Goal: Task Accomplishment & Management: Complete application form

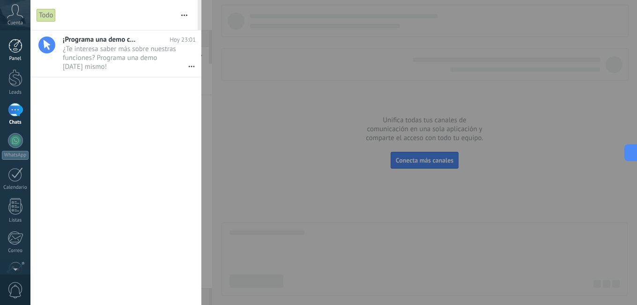
click at [13, 40] on div at bounding box center [15, 46] width 14 height 14
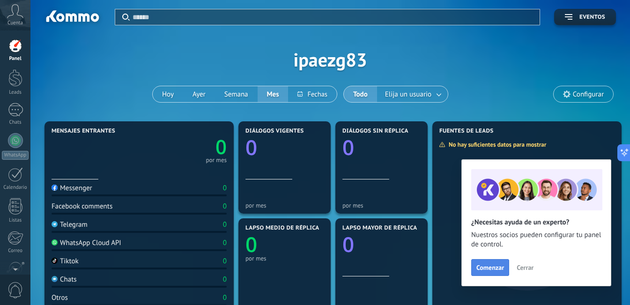
click at [495, 266] on span "Comenzar" at bounding box center [490, 267] width 28 height 7
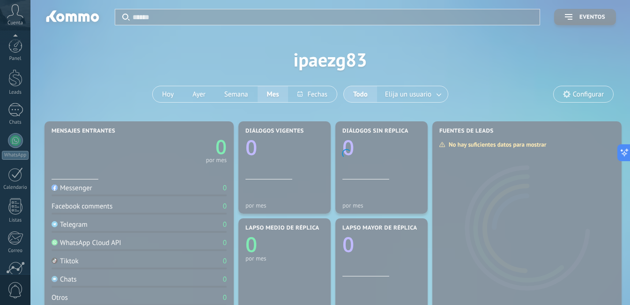
scroll to position [85, 0]
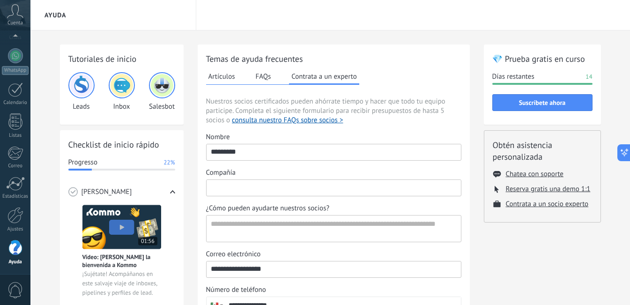
click at [254, 187] on input "Compañía" at bounding box center [333, 187] width 254 height 15
click at [247, 186] on input "**********" at bounding box center [333, 187] width 254 height 15
click at [303, 188] on input "**********" at bounding box center [333, 187] width 254 height 15
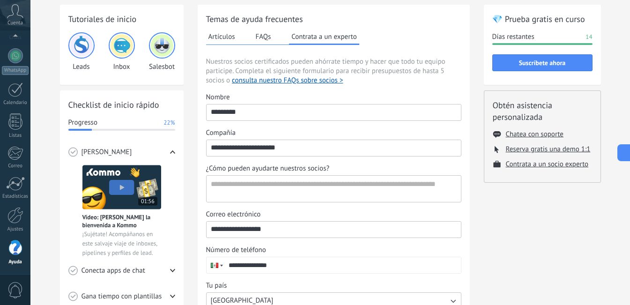
scroll to position [94, 0]
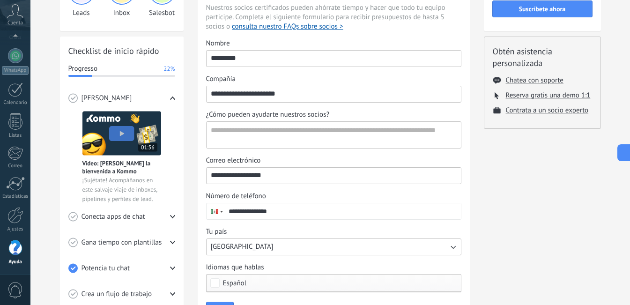
type input "**********"
click at [397, 132] on textarea "¿Cómo pueden ayudarte nuestros socios?" at bounding box center [332, 135] width 252 height 26
click at [295, 156] on div "Correo electrónico" at bounding box center [333, 160] width 255 height 9
click at [295, 168] on input "**********" at bounding box center [333, 175] width 254 height 15
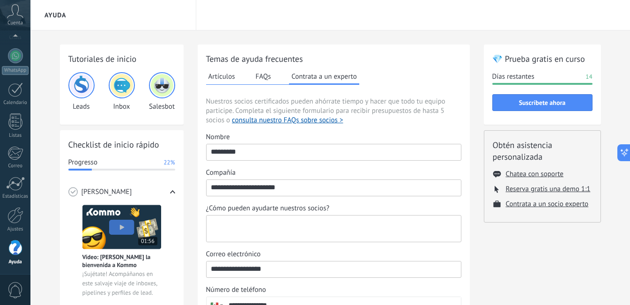
drag, startPoint x: 452, startPoint y: 221, endPoint x: 410, endPoint y: 228, distance: 42.6
click at [410, 228] on textarea "¿Cómo pueden ayudarte nuestros socios?" at bounding box center [332, 228] width 252 height 26
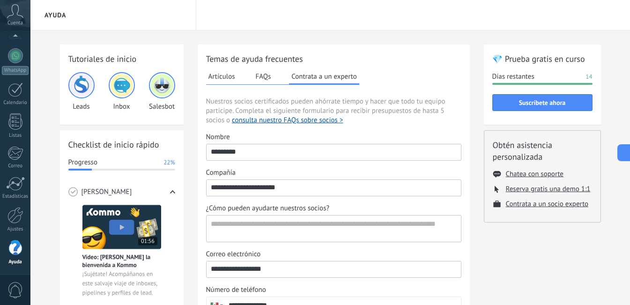
click at [340, 185] on input "**********" at bounding box center [333, 187] width 254 height 15
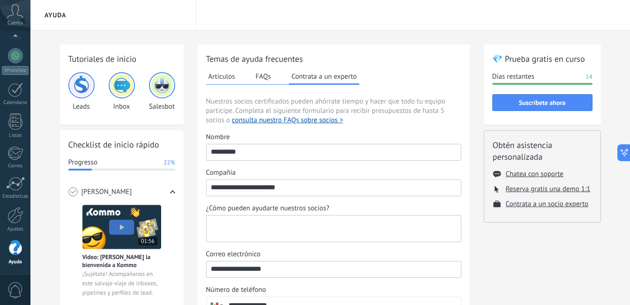
click at [247, 222] on textarea "¿Cómo pueden ayudarte nuestros socios?" at bounding box center [332, 228] width 252 height 26
paste textarea "**********"
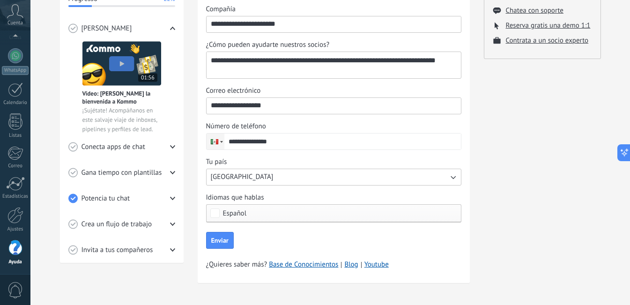
scroll to position [167, 0]
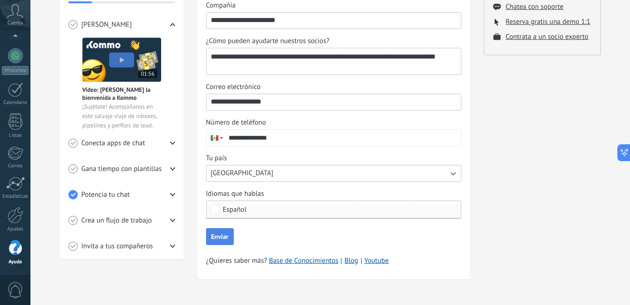
type textarea "**********"
click at [226, 234] on span "Enviar" at bounding box center [219, 236] width 17 height 7
click at [72, 167] on icon at bounding box center [72, 169] width 9 height 10
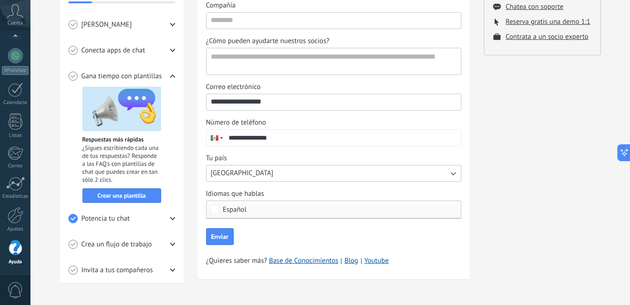
click at [79, 242] on div "Crea un flujo de trabajo" at bounding box center [121, 244] width 107 height 26
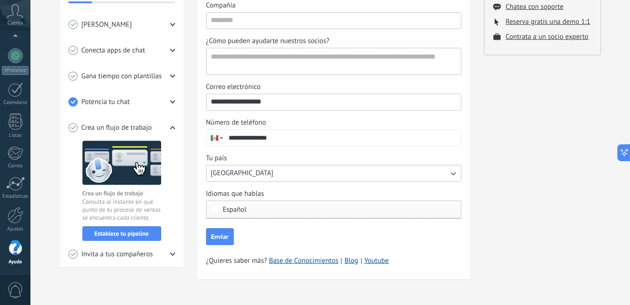
click at [66, 216] on div "Checklist de inicio rápido Progresso 22% Conoce Kommo Vídeo: Dale la bienvenida…" at bounding box center [122, 115] width 124 height 304
click at [73, 126] on icon at bounding box center [72, 128] width 9 height 10
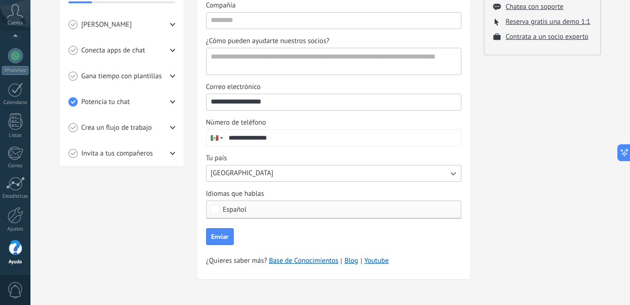
click at [74, 128] on icon at bounding box center [73, 127] width 4 height 3
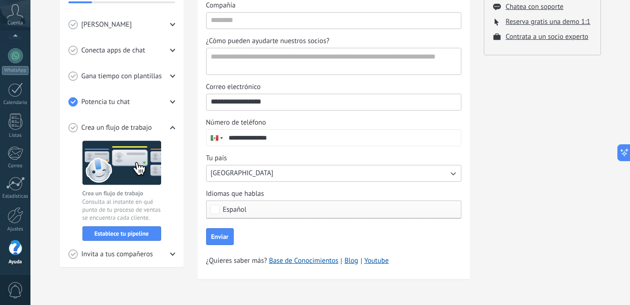
click at [69, 126] on circle at bounding box center [72, 127] width 8 height 8
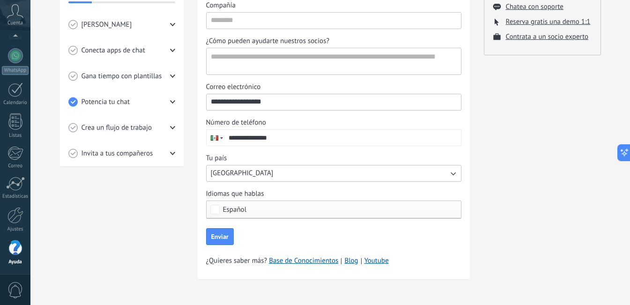
click at [75, 73] on circle at bounding box center [72, 76] width 8 height 8
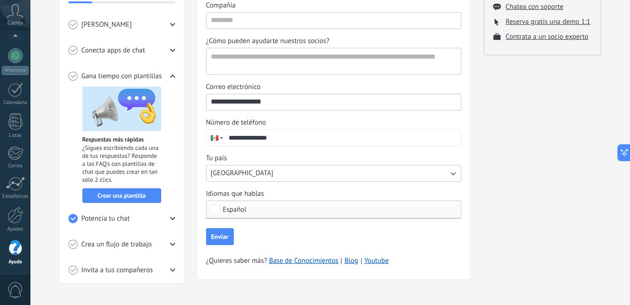
click at [67, 72] on div "Checklist de inicio rápido Progresso 22% Conoce Kommo Vídeo: Dale la bienvenida…" at bounding box center [122, 123] width 124 height 320
click at [76, 79] on circle at bounding box center [72, 76] width 8 height 8
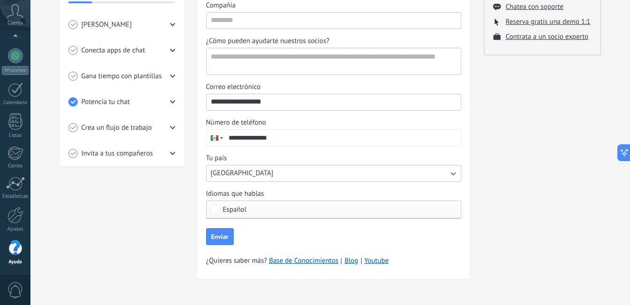
click at [123, 126] on span "Crea un flujo de trabajo" at bounding box center [116, 127] width 71 height 9
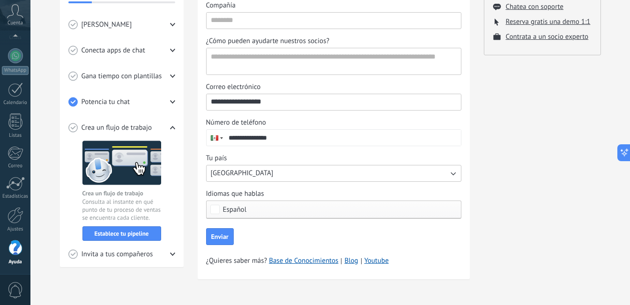
click at [123, 126] on span "Crea un flujo de trabajo" at bounding box center [116, 127] width 71 height 9
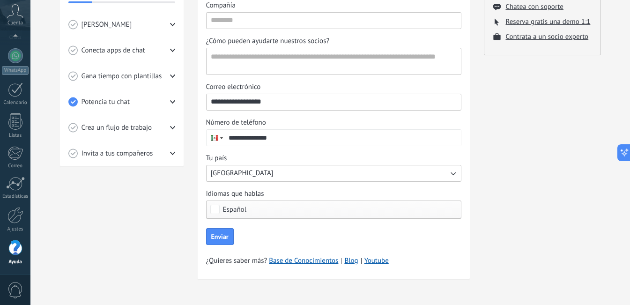
click at [110, 156] on span "Invita a tus compañeros" at bounding box center [117, 153] width 72 height 9
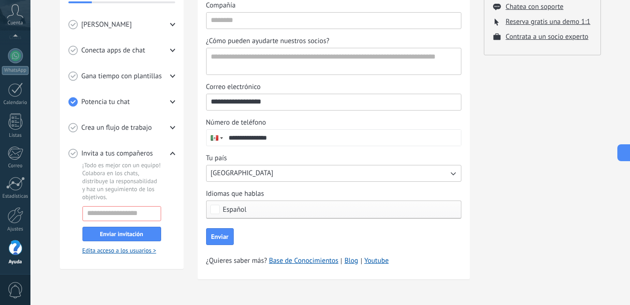
click at [110, 156] on span "Invita a tus compañeros" at bounding box center [117, 153] width 72 height 9
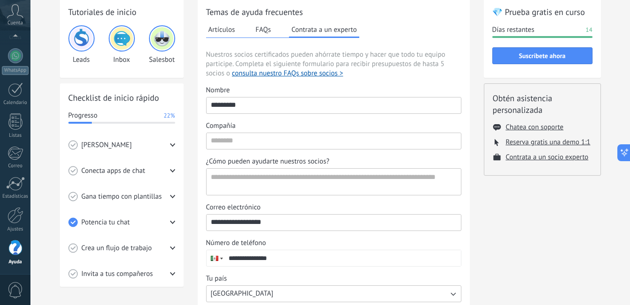
scroll to position [0, 0]
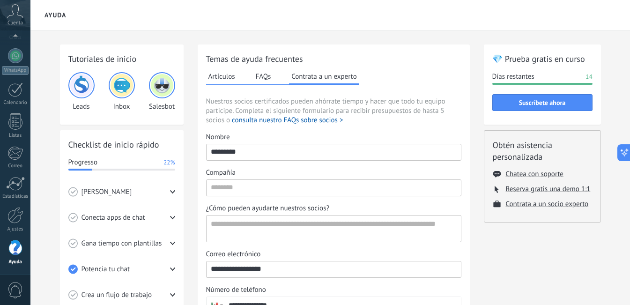
click at [227, 77] on button "Artículos" at bounding box center [221, 76] width 31 height 14
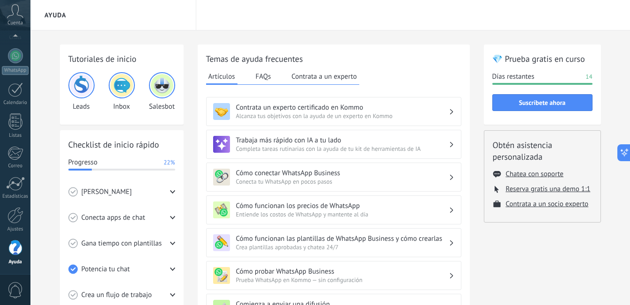
click at [267, 72] on button "FAQs" at bounding box center [263, 76] width 20 height 14
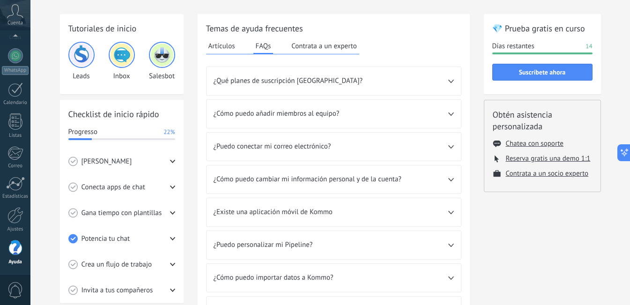
scroll to position [47, 0]
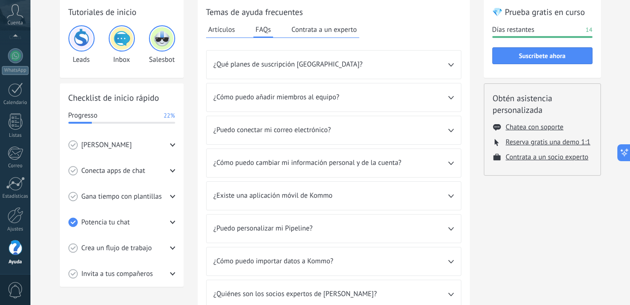
click at [316, 28] on button "Contrata a un experto" at bounding box center [324, 29] width 70 height 14
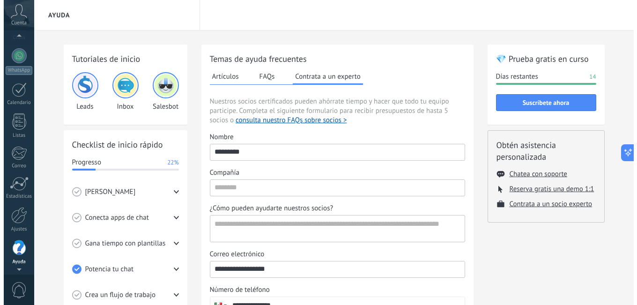
scroll to position [75, 0]
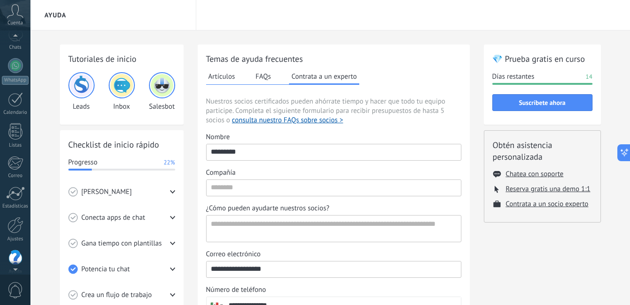
click at [13, 12] on use at bounding box center [15, 11] width 16 height 14
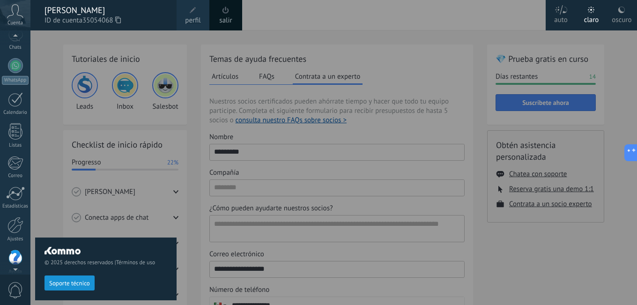
click at [619, 20] on div "oscuro" at bounding box center [621, 18] width 20 height 24
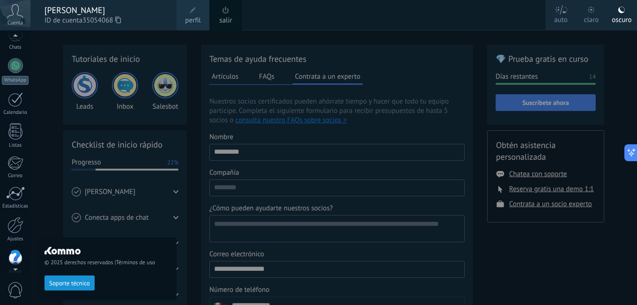
click at [44, 68] on div "© 2025 derechos reservados | Términos de uso Soporte técnico" at bounding box center [105, 167] width 141 height 274
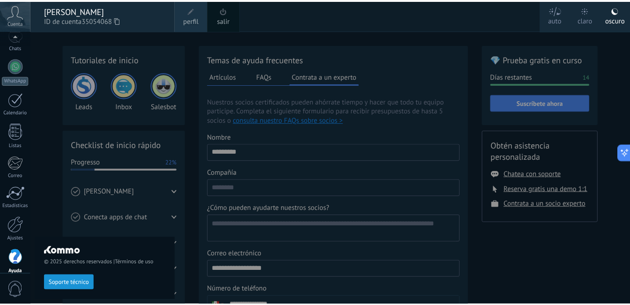
scroll to position [85, 0]
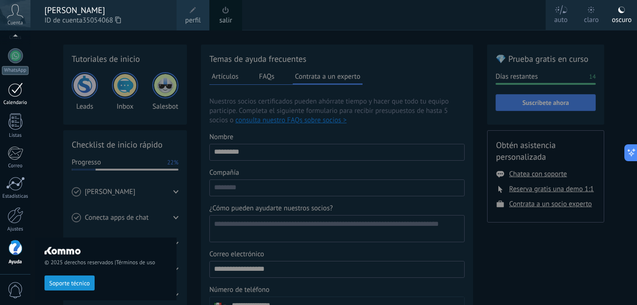
click at [16, 94] on div at bounding box center [15, 89] width 15 height 15
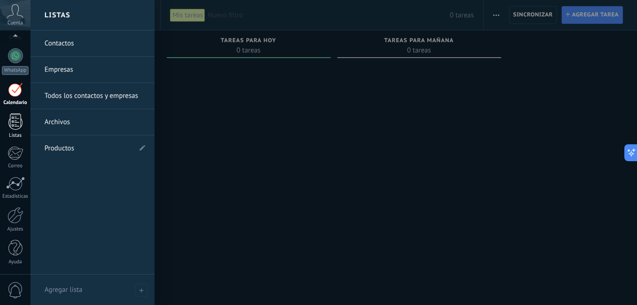
click at [17, 124] on div at bounding box center [15, 121] width 14 height 16
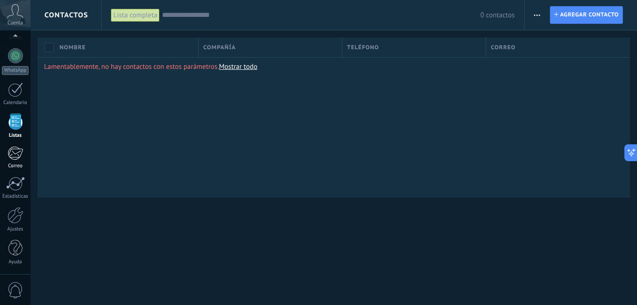
click at [14, 157] on div at bounding box center [14, 153] width 15 height 14
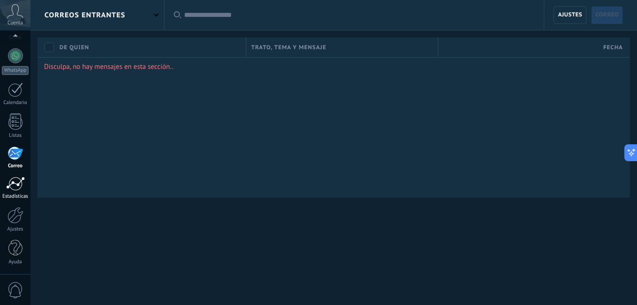
click at [13, 182] on div at bounding box center [15, 183] width 19 height 14
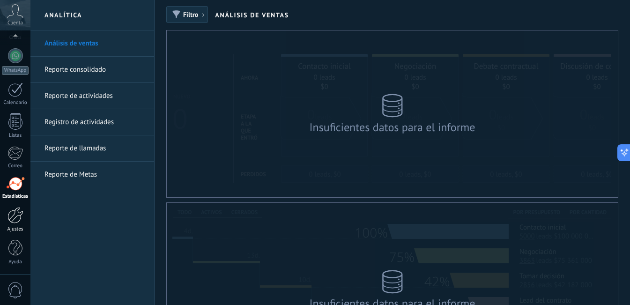
click at [16, 218] on div at bounding box center [15, 215] width 16 height 16
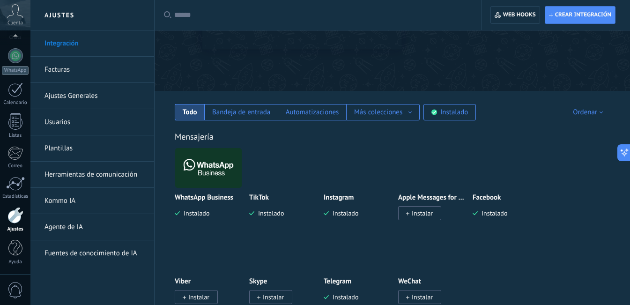
scroll to position [94, 0]
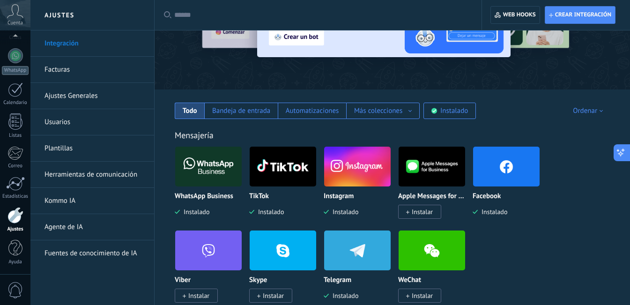
click at [623, 154] on icon at bounding box center [621, 152] width 10 height 10
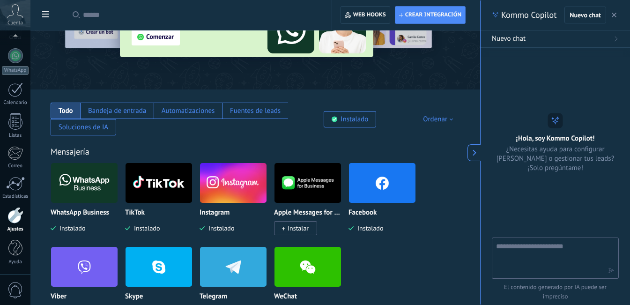
click at [613, 15] on use "button" at bounding box center [613, 15] width 5 height 5
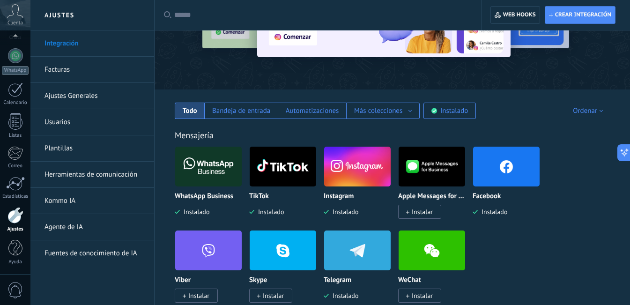
click at [71, 148] on link "Plantillas" at bounding box center [94, 148] width 100 height 26
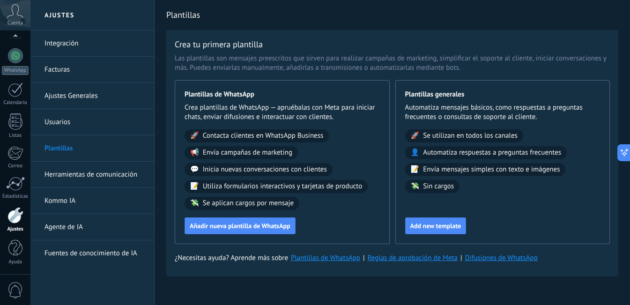
click at [61, 204] on link "Kommo IA" at bounding box center [94, 201] width 100 height 26
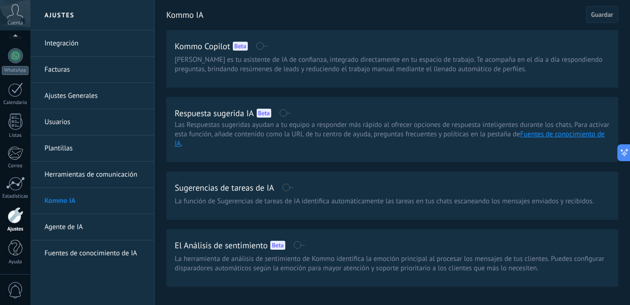
click at [55, 228] on link "Agente de IA" at bounding box center [94, 227] width 100 height 26
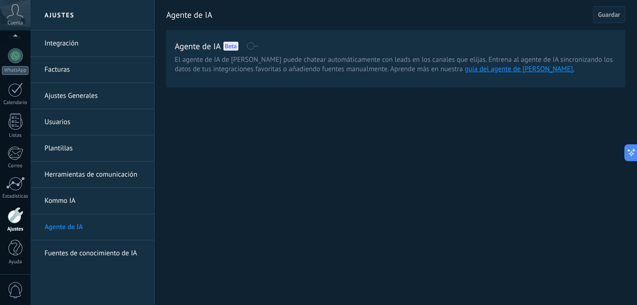
click at [65, 42] on link "Integración" at bounding box center [94, 43] width 100 height 26
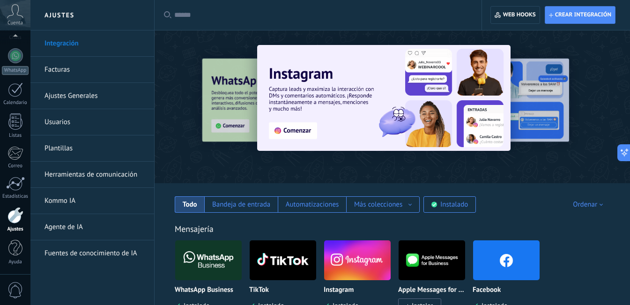
click at [69, 67] on link "Facturas" at bounding box center [94, 70] width 100 height 26
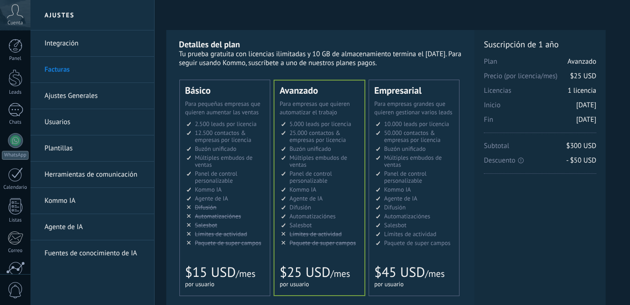
click at [64, 99] on link "Ajustes Generales" at bounding box center [94, 96] width 100 height 26
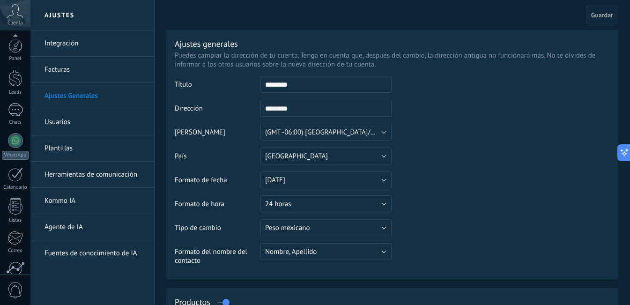
scroll to position [85, 0]
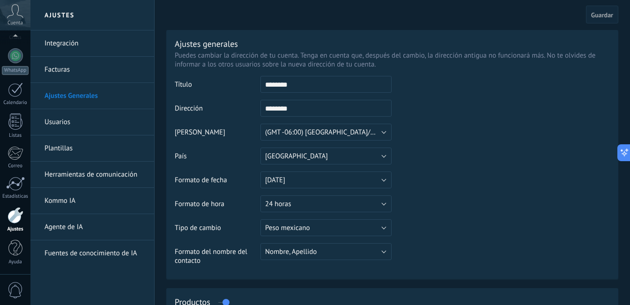
click at [57, 71] on link "Facturas" at bounding box center [94, 70] width 100 height 26
